Goal: Navigation & Orientation: Locate item on page

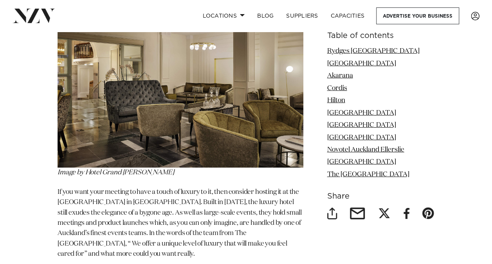
scroll to position [2527, 0]
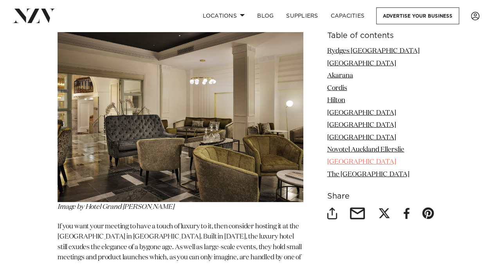
click at [342, 161] on link "Sky City Convention Centre" at bounding box center [361, 161] width 69 height 7
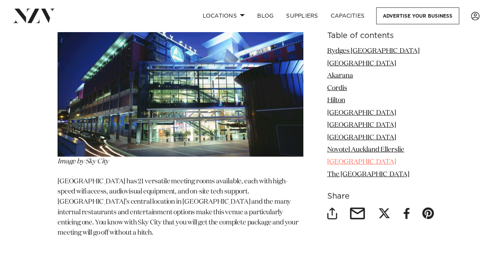
scroll to position [4042, 0]
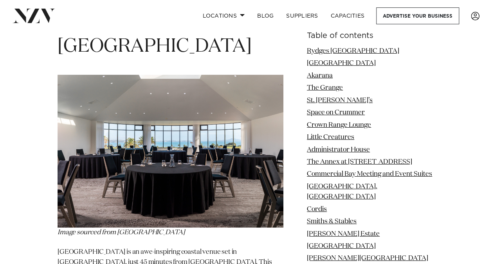
scroll to position [1540, 0]
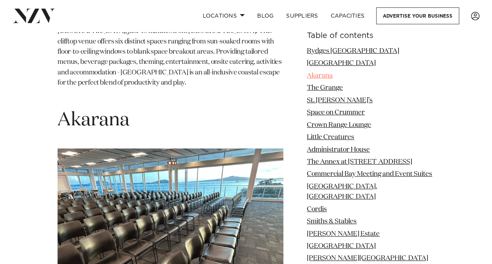
click at [325, 74] on link "Akarana" at bounding box center [320, 75] width 26 height 7
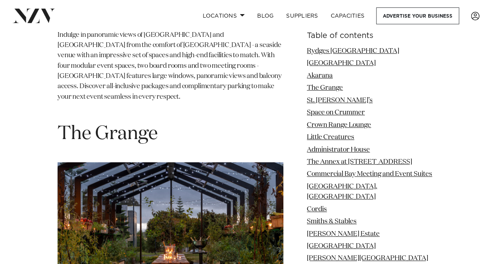
scroll to position [1836, 0]
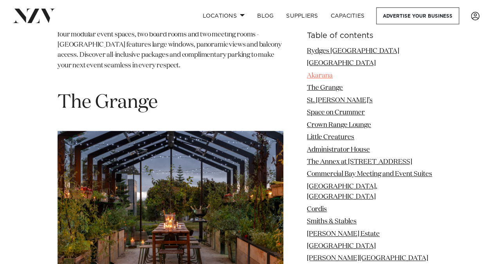
click at [319, 75] on link "Akarana" at bounding box center [320, 75] width 26 height 7
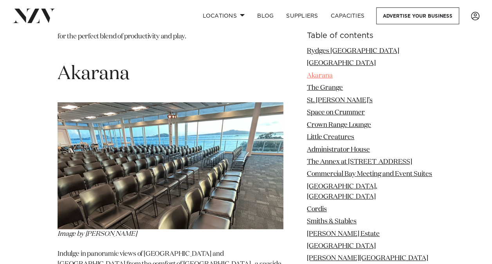
scroll to position [1580, 0]
